Goal: Task Accomplishment & Management: Use online tool/utility

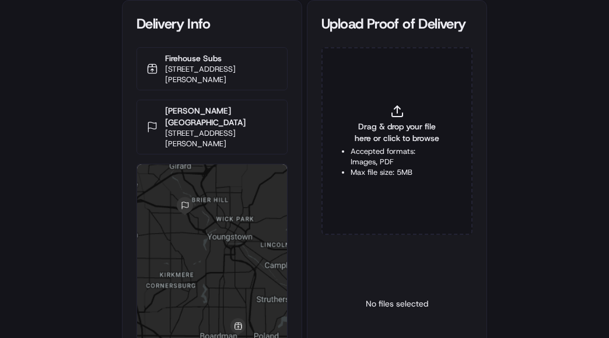
click at [384, 121] on div "Drag & drop your file here or click to browse Accepted formats: Images, PDF Max…" at bounding box center [396, 141] width 151 height 188
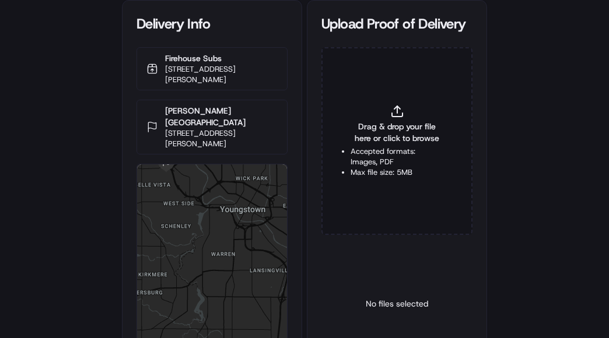
type input "C:\fakepath\2825635 POP.jpg"
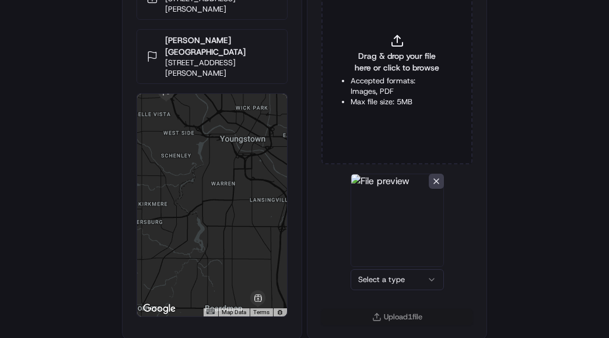
scroll to position [72, 0]
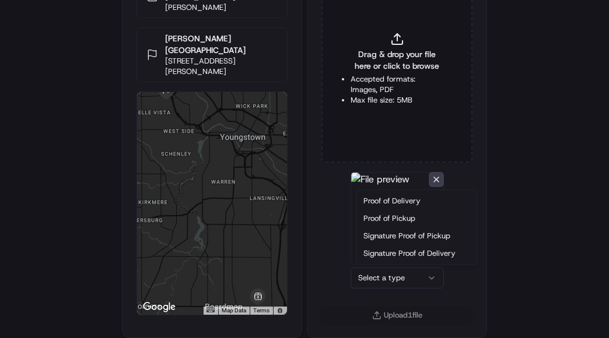
click at [386, 266] on html "Delivery Info Firehouse Subs [STREET_ADDRESS][PERSON_NAME][GEOGRAPHIC_DATA][PER…" at bounding box center [304, 97] width 609 height 338
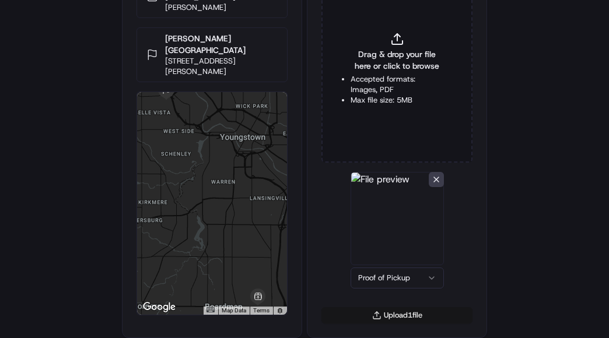
click at [408, 313] on button "Upload 1 file" at bounding box center [396, 315] width 151 height 16
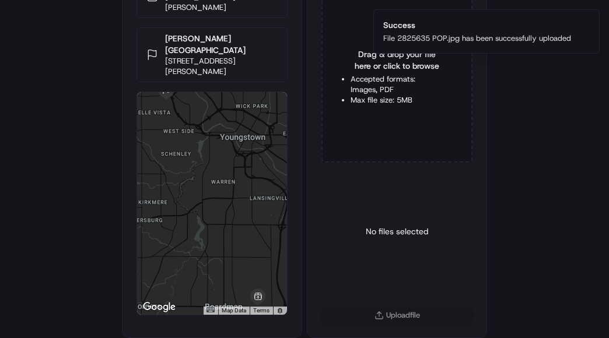
click at [389, 66] on span "Drag & drop your file here or click to browse" at bounding box center [397, 59] width 93 height 23
type input "C:\fakepath\2825635 POD.jpg"
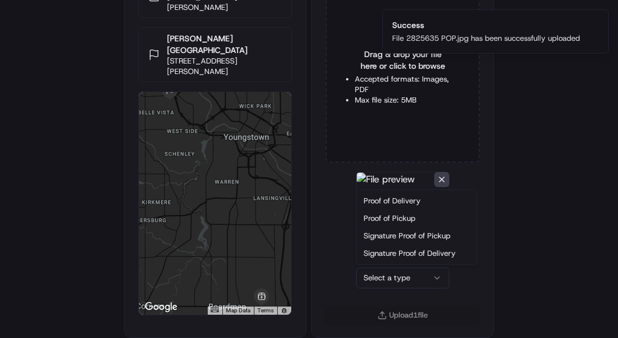
click at [392, 266] on html "Delivery Info Firehouse Subs [STREET_ADDRESS][PERSON_NAME][GEOGRAPHIC_DATA][PER…" at bounding box center [309, 97] width 618 height 338
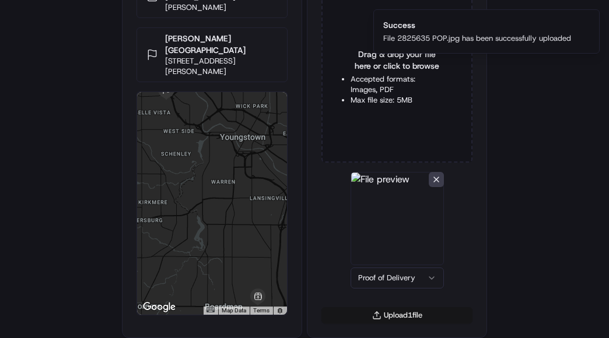
click at [412, 316] on button "Upload 1 file" at bounding box center [396, 315] width 151 height 16
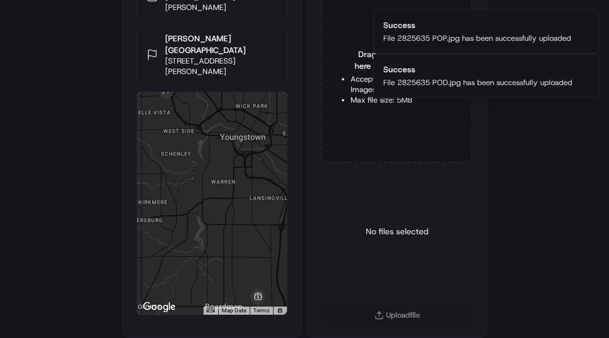
click at [310, 233] on div "Drag & drop your file here or click to browse Accepted formats: Images, PDF Max…" at bounding box center [396, 141] width 179 height 333
